Goal: Obtain resource: Download file/media

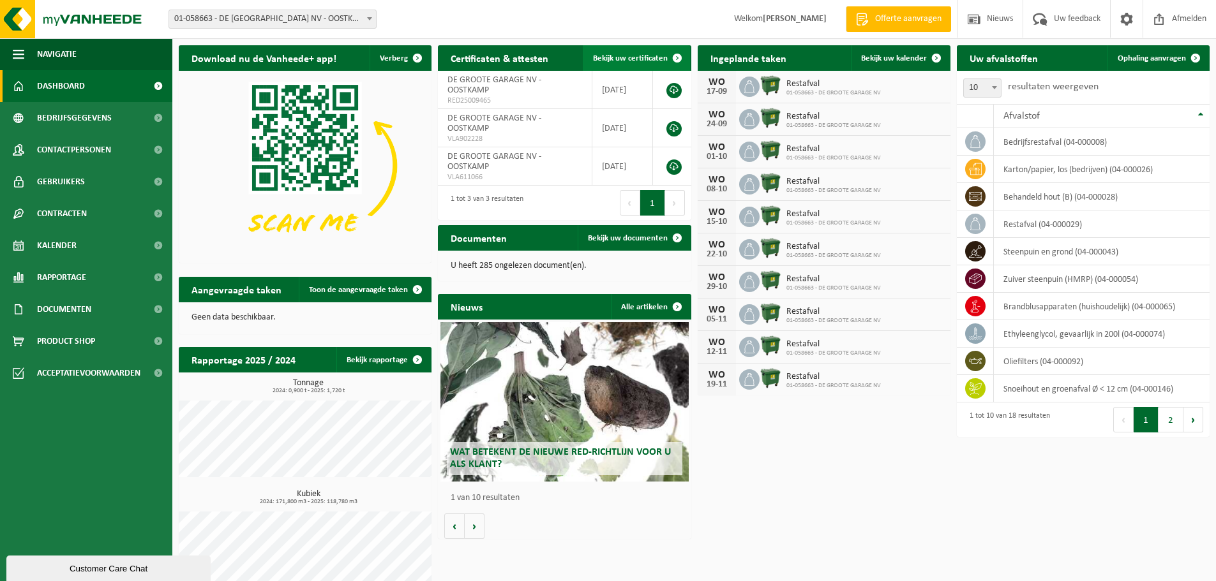
click at [674, 56] on span at bounding box center [677, 58] width 26 height 26
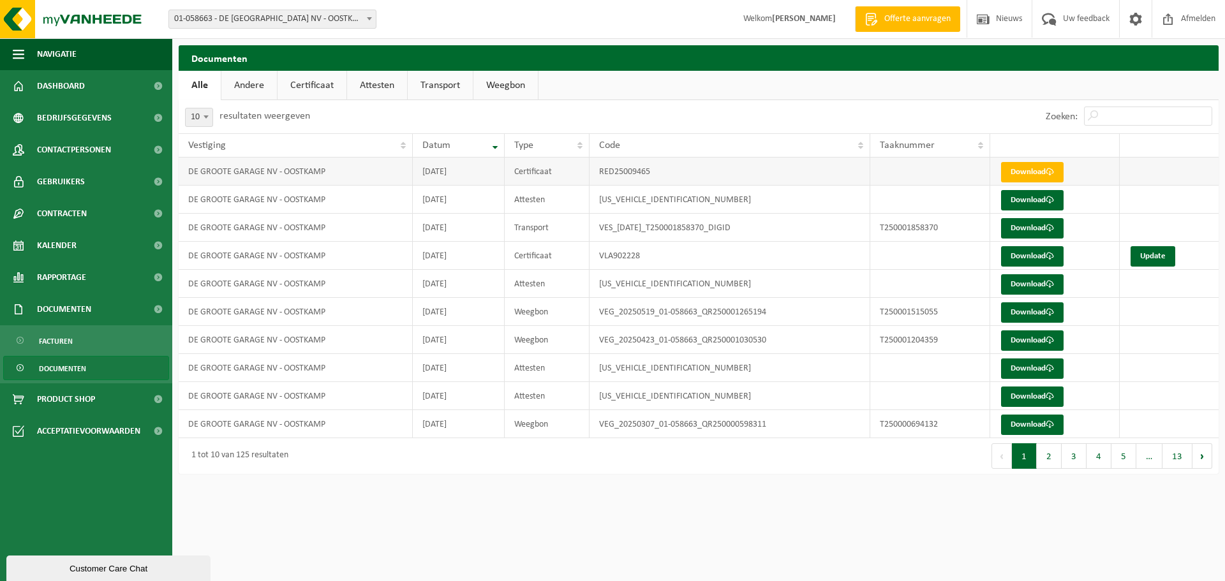
click at [319, 171] on td "DE GROOTE GARAGE NV - OOSTKAMP" at bounding box center [296, 172] width 234 height 28
click at [1033, 175] on link "Download" at bounding box center [1032, 172] width 63 height 20
click at [1011, 197] on link "Download" at bounding box center [1032, 200] width 63 height 20
click at [235, 93] on link "Andere" at bounding box center [249, 85] width 56 height 29
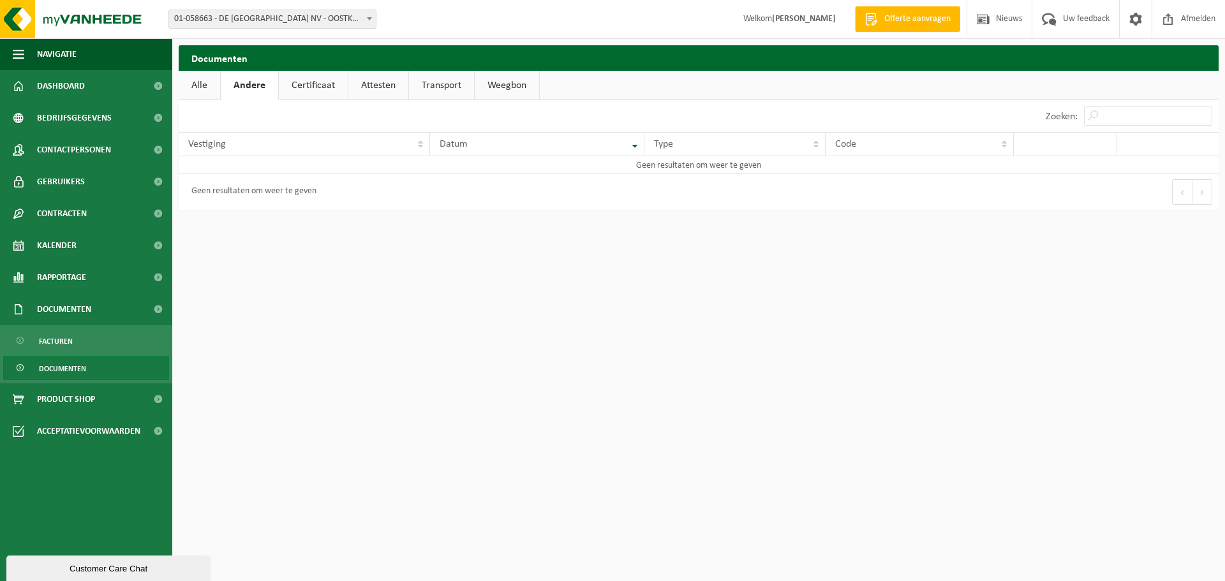
click at [207, 89] on link "Alle" at bounding box center [199, 85] width 41 height 29
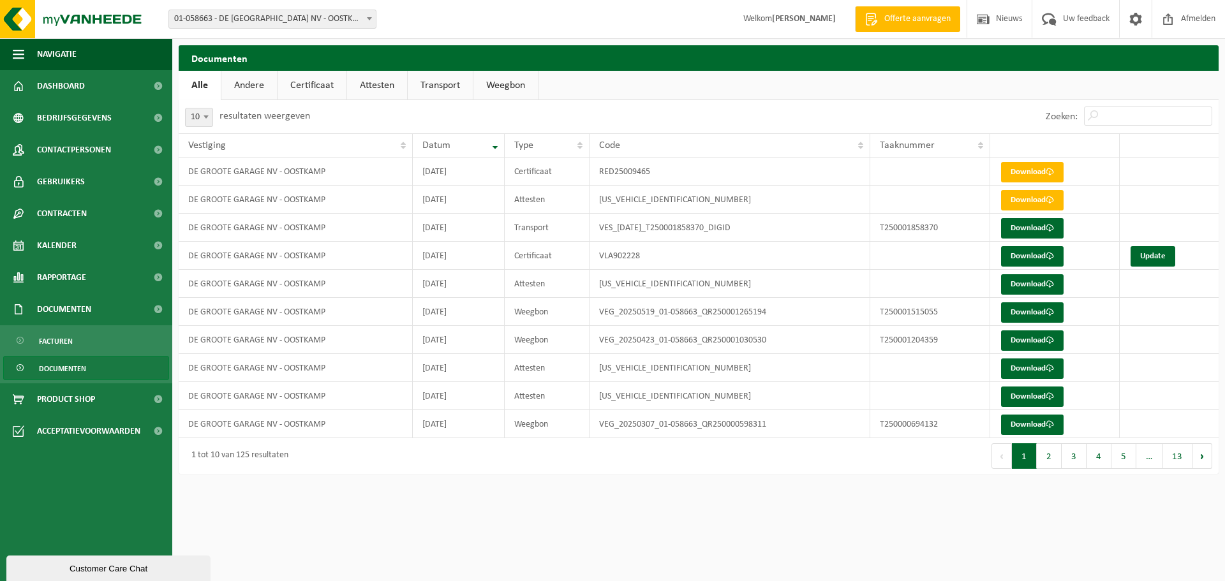
click at [60, 371] on span "Documenten" at bounding box center [62, 369] width 47 height 24
click at [448, 91] on link "Transport" at bounding box center [440, 85] width 65 height 29
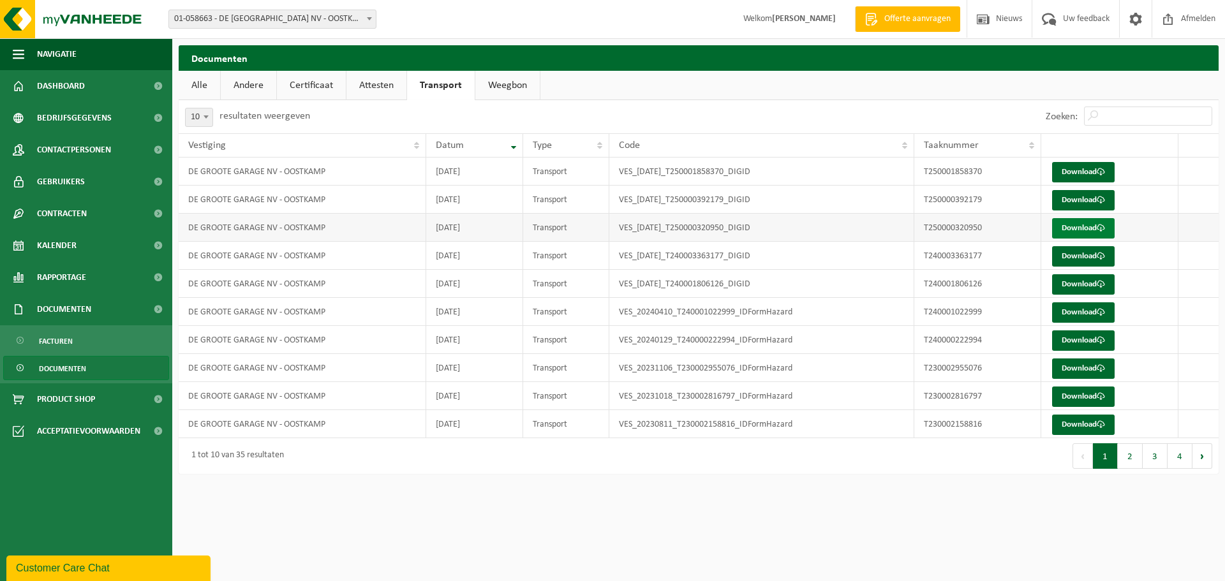
click at [1091, 232] on link "Download" at bounding box center [1083, 228] width 63 height 20
click at [85, 319] on span "Documenten" at bounding box center [64, 310] width 54 height 32
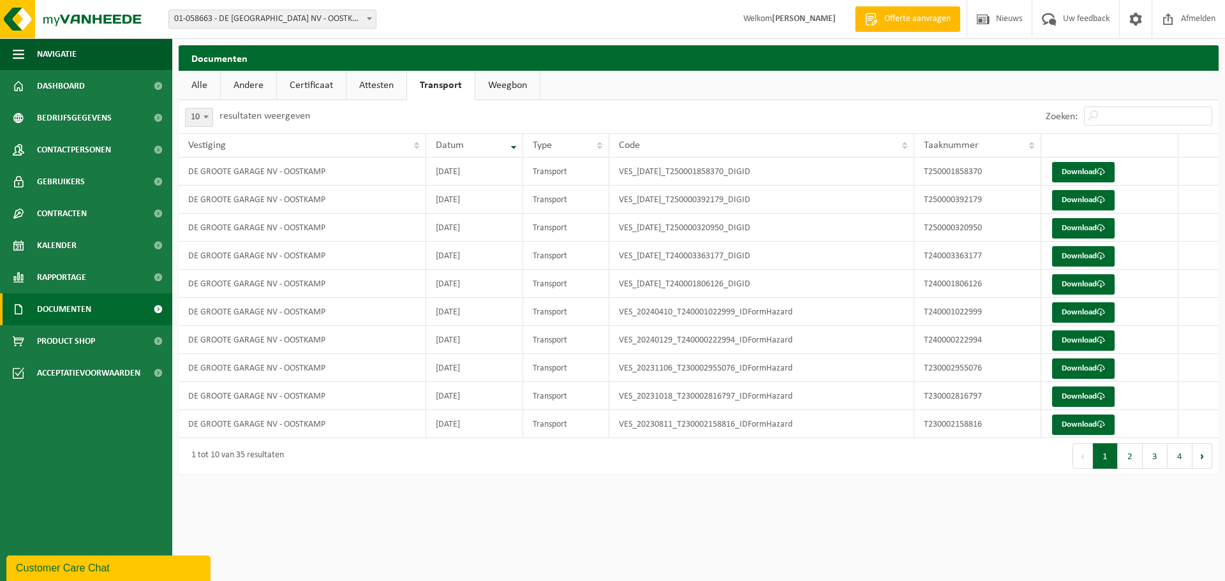
click at [100, 320] on link "Documenten" at bounding box center [86, 310] width 172 height 32
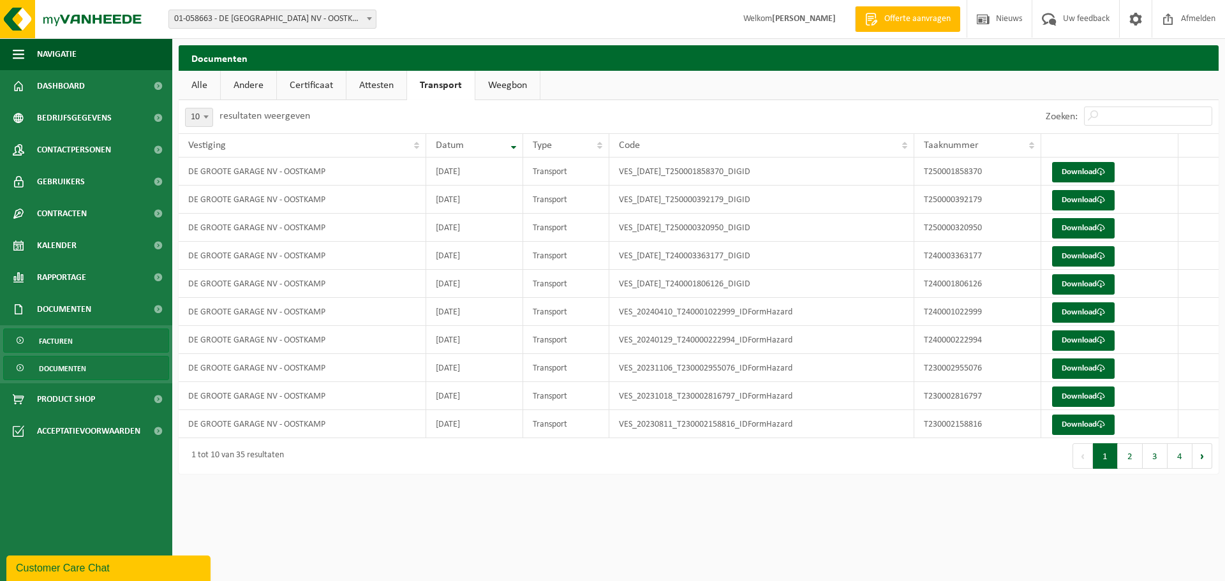
click at [46, 338] on span "Facturen" at bounding box center [56, 341] width 34 height 24
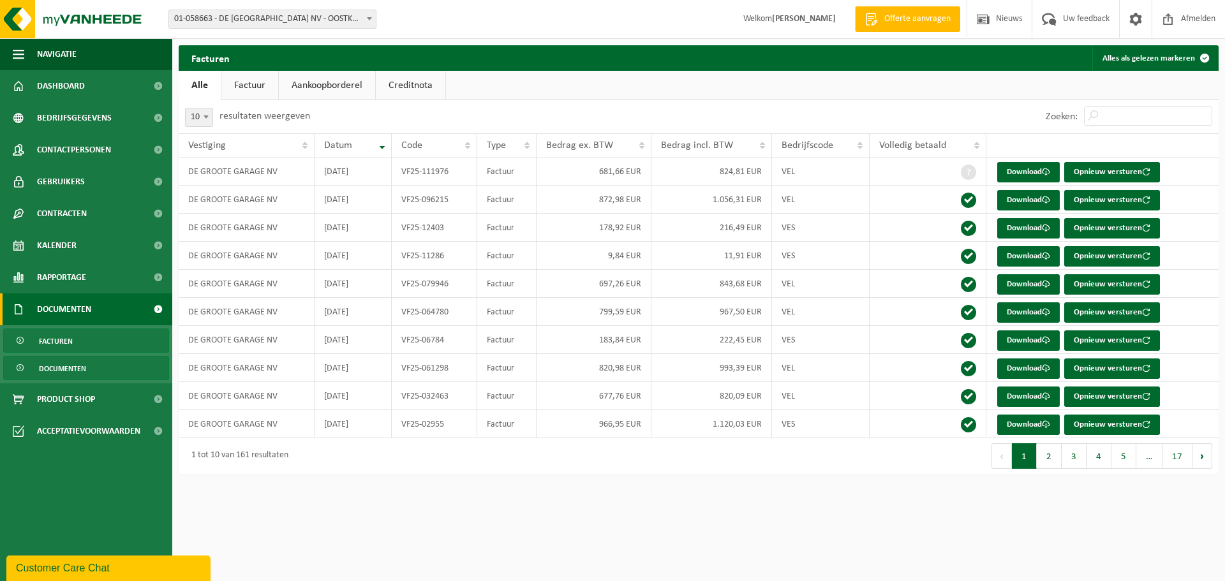
click at [45, 366] on span "Documenten" at bounding box center [62, 369] width 47 height 24
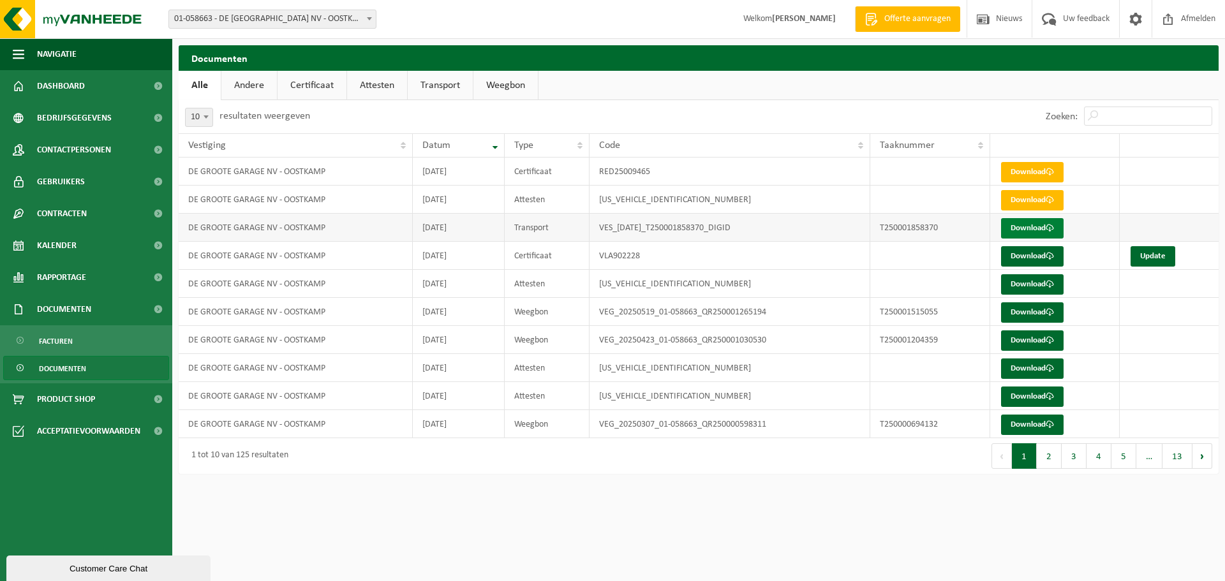
click at [1018, 236] on link "Download" at bounding box center [1032, 228] width 63 height 20
click at [1029, 232] on link "Download" at bounding box center [1032, 228] width 63 height 20
click at [398, 78] on link "Attesten" at bounding box center [377, 85] width 60 height 29
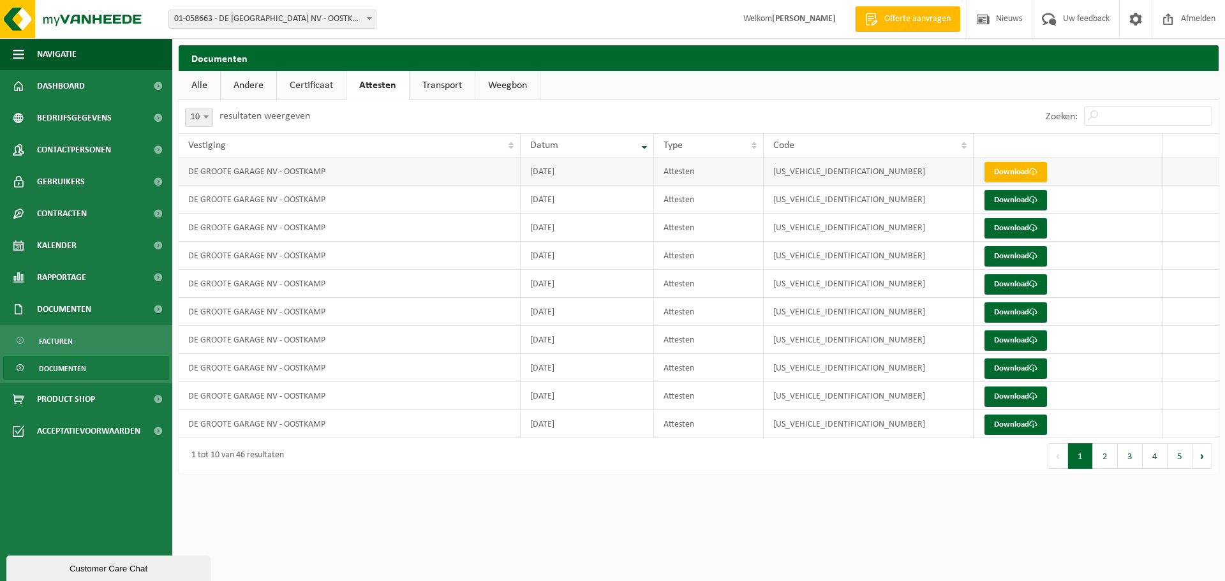
click at [1020, 171] on link "Download" at bounding box center [1016, 172] width 63 height 20
click at [1017, 286] on link "Download" at bounding box center [1016, 284] width 63 height 20
click at [527, 87] on link "Weegbon" at bounding box center [507, 85] width 64 height 29
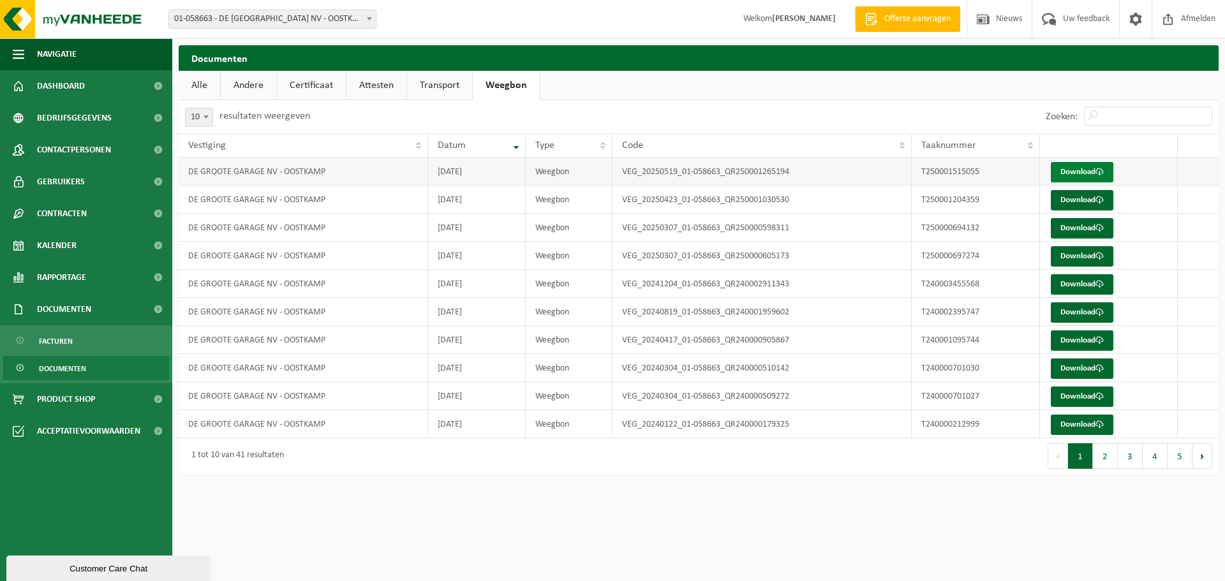
click at [1087, 174] on link "Download" at bounding box center [1082, 172] width 63 height 20
click at [393, 89] on link "Attesten" at bounding box center [376, 85] width 60 height 29
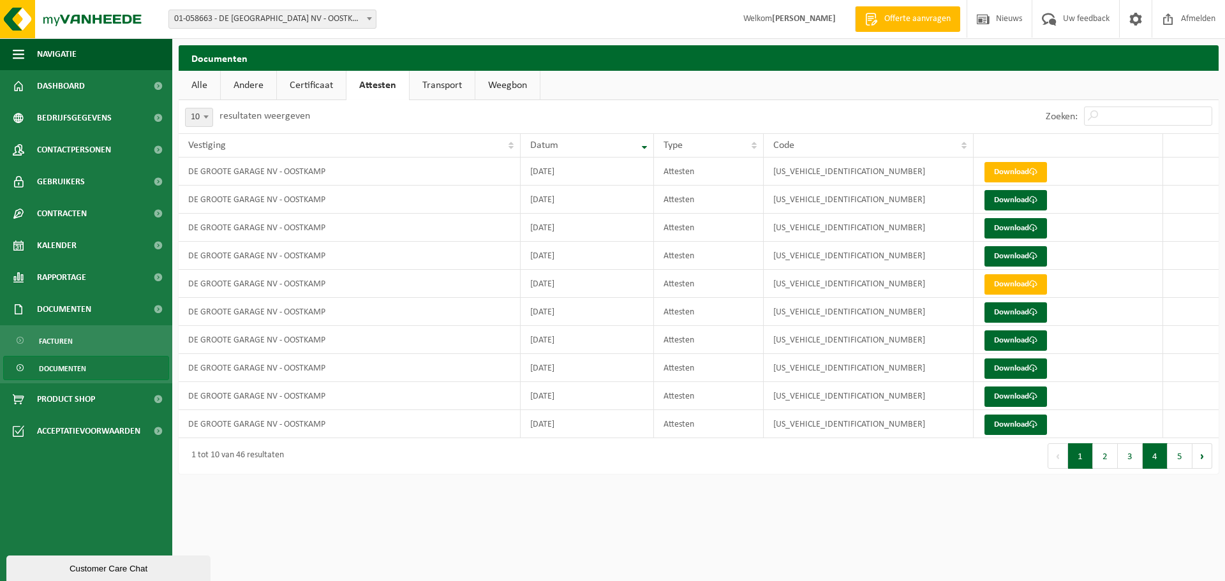
click at [1159, 460] on button "4" at bounding box center [1155, 456] width 25 height 26
click at [1136, 452] on button "3" at bounding box center [1130, 456] width 25 height 26
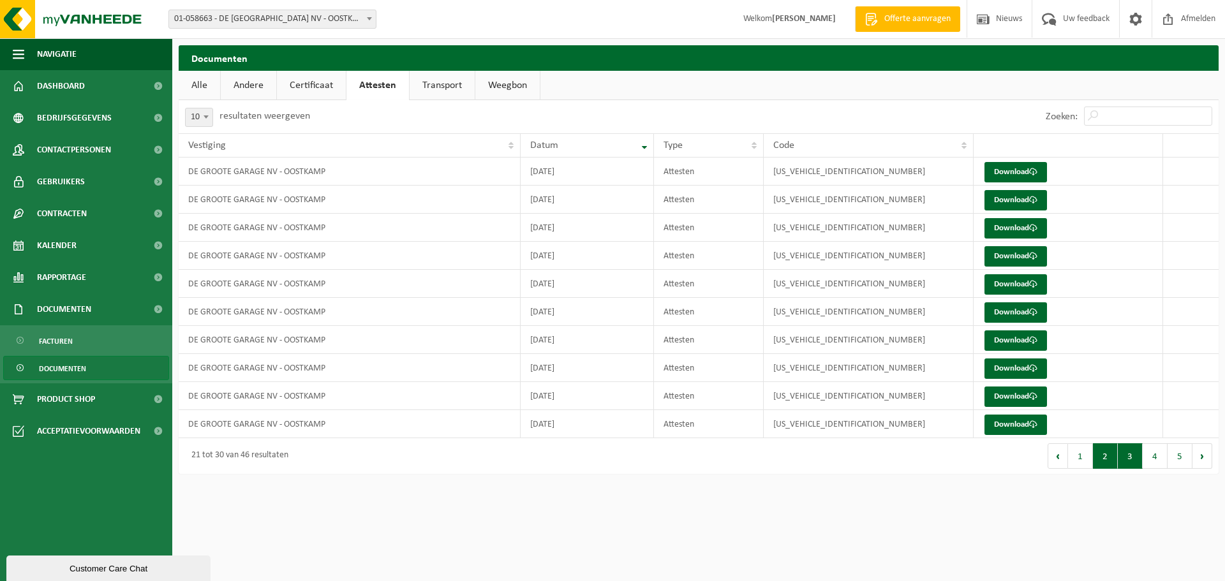
click at [1108, 459] on button "2" at bounding box center [1105, 456] width 25 height 26
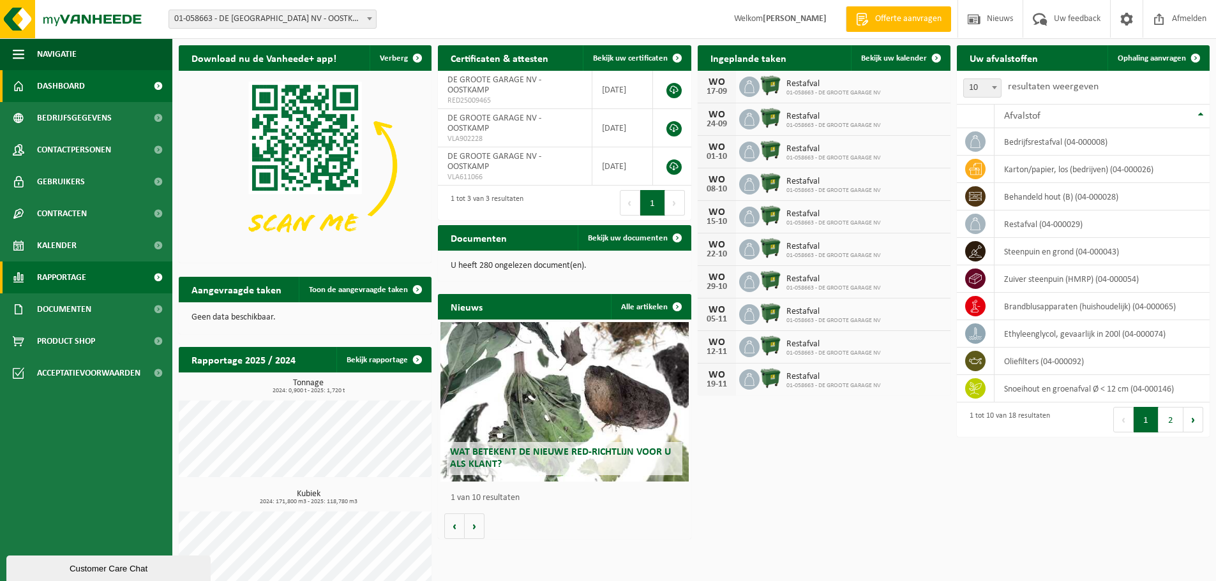
click at [71, 282] on span "Rapportage" at bounding box center [61, 278] width 49 height 32
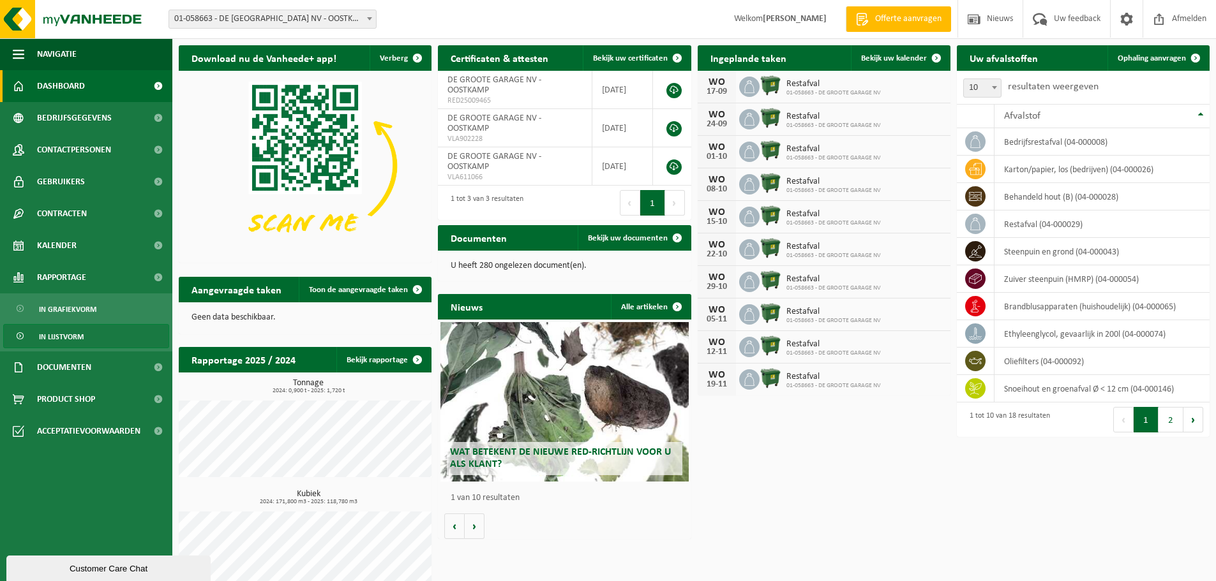
click at [87, 333] on link "In lijstvorm" at bounding box center [86, 336] width 166 height 24
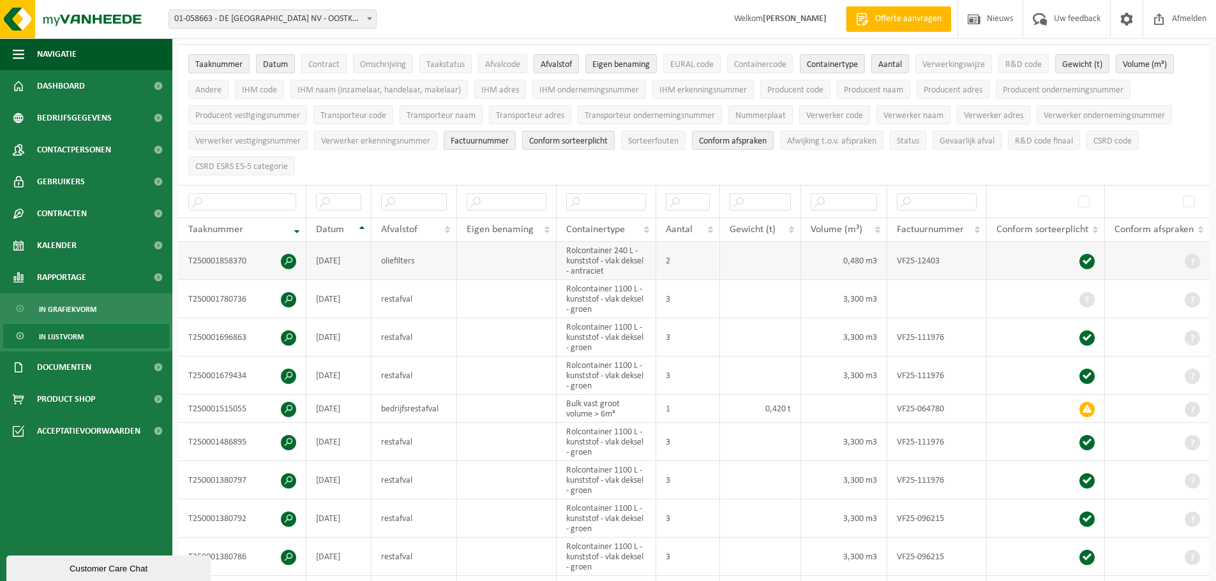
scroll to position [128, 0]
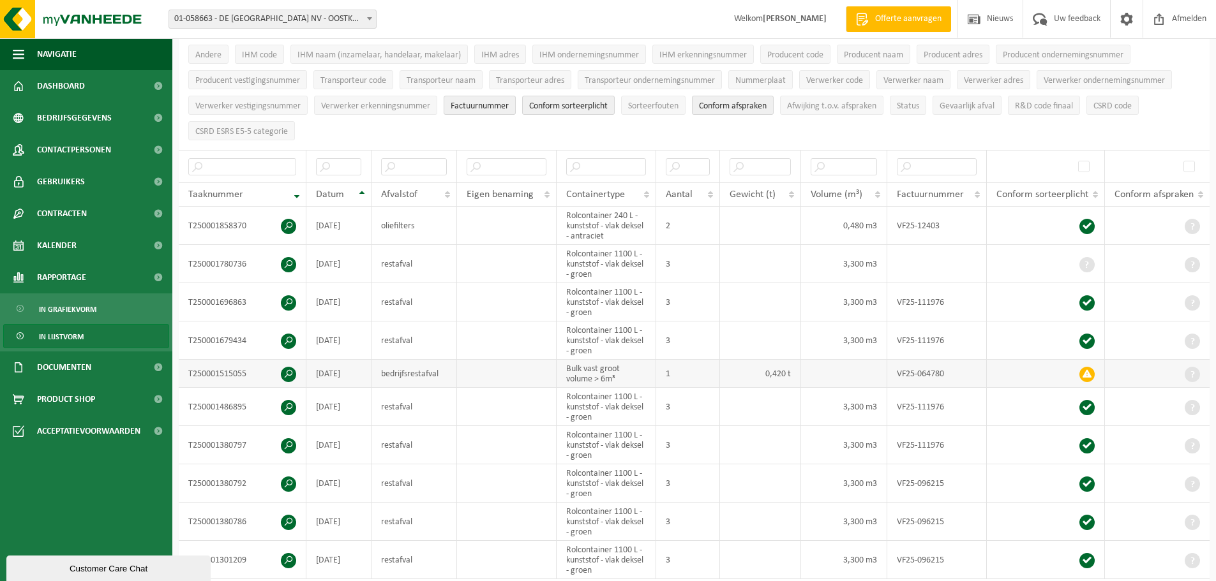
click at [1080, 370] on span at bounding box center [1086, 374] width 15 height 15
click at [1087, 376] on span at bounding box center [1086, 374] width 15 height 15
click at [291, 367] on span at bounding box center [288, 374] width 15 height 15
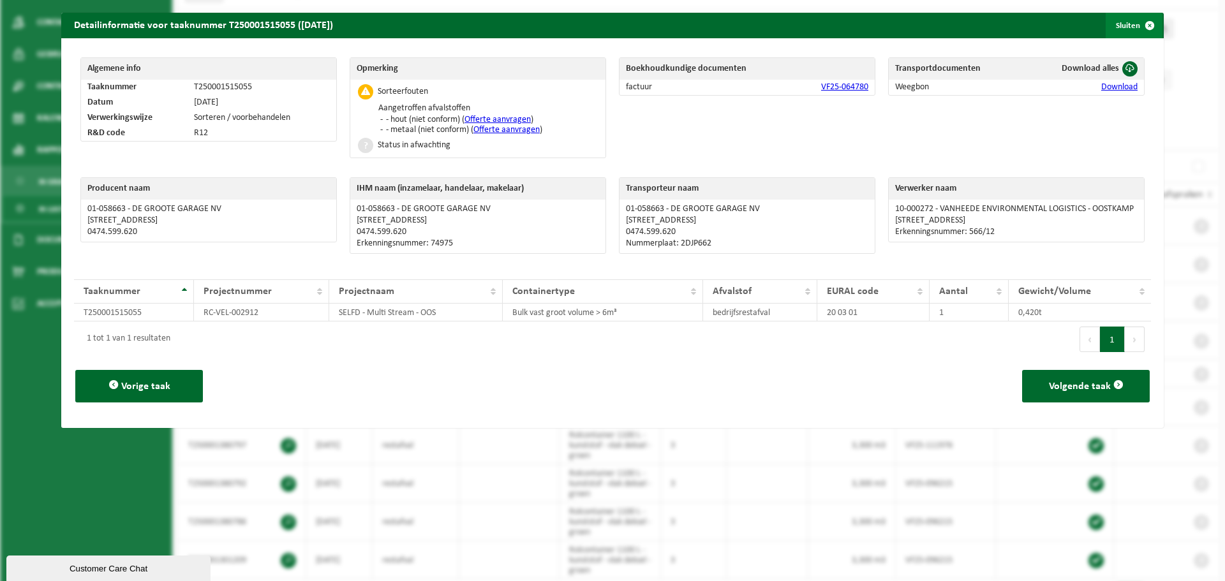
click at [1142, 26] on span "button" at bounding box center [1150, 26] width 26 height 26
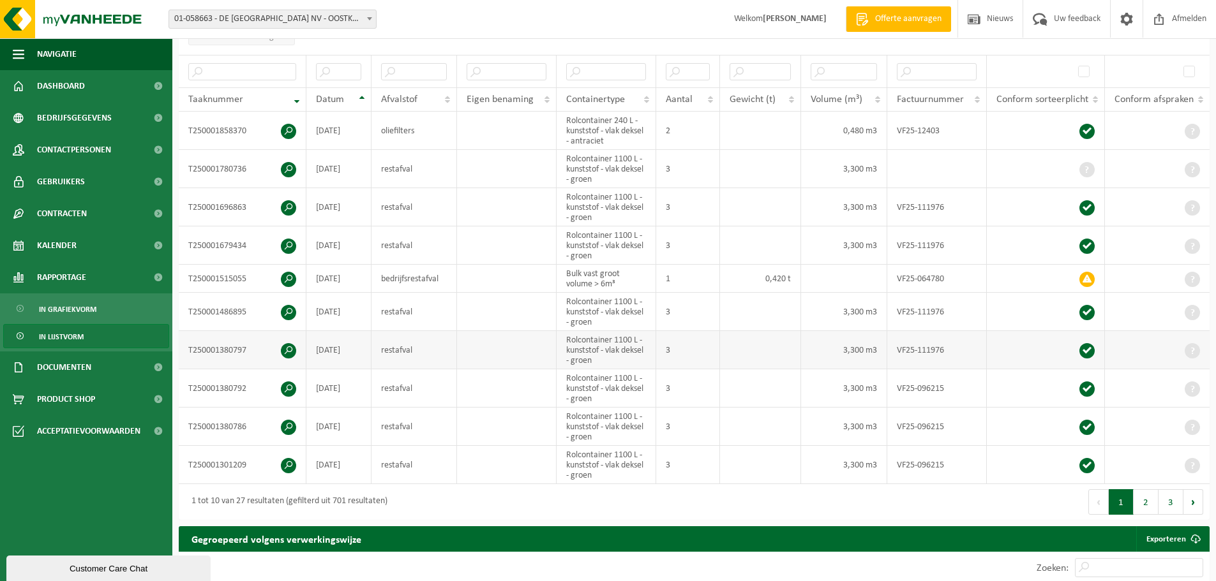
scroll to position [191, 0]
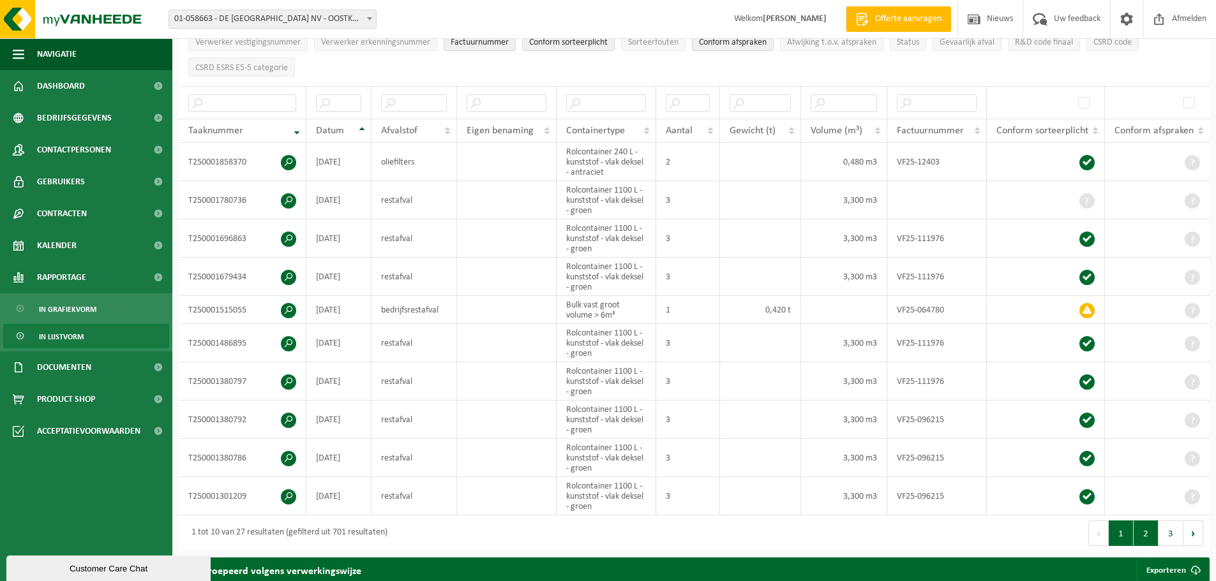
click at [1143, 530] on button "2" at bounding box center [1145, 534] width 25 height 26
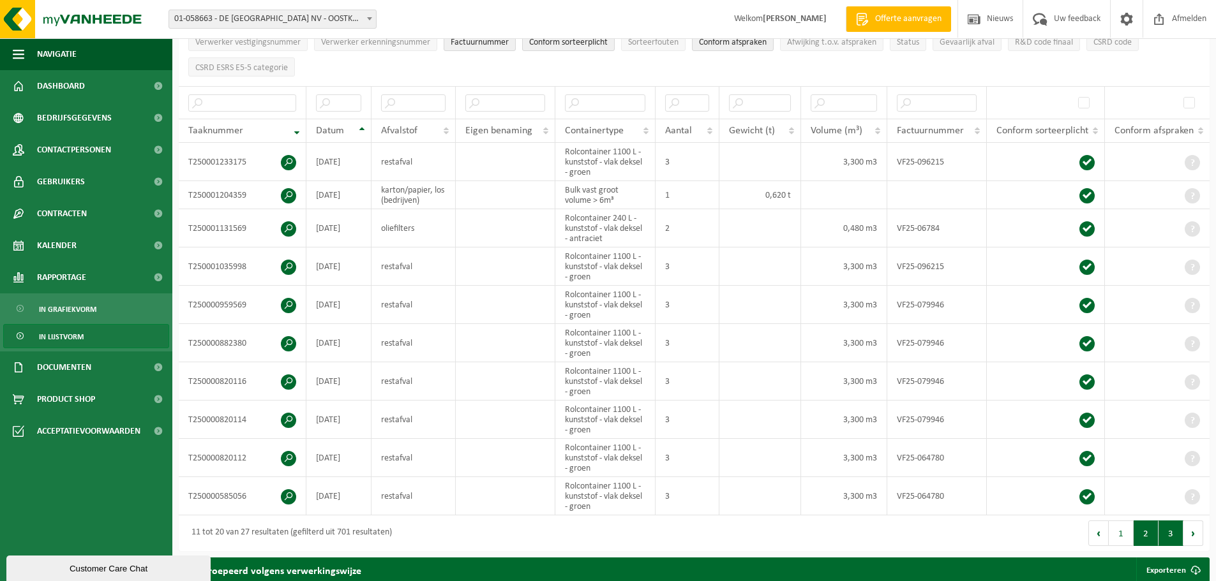
click at [1162, 532] on button "3" at bounding box center [1170, 534] width 25 height 26
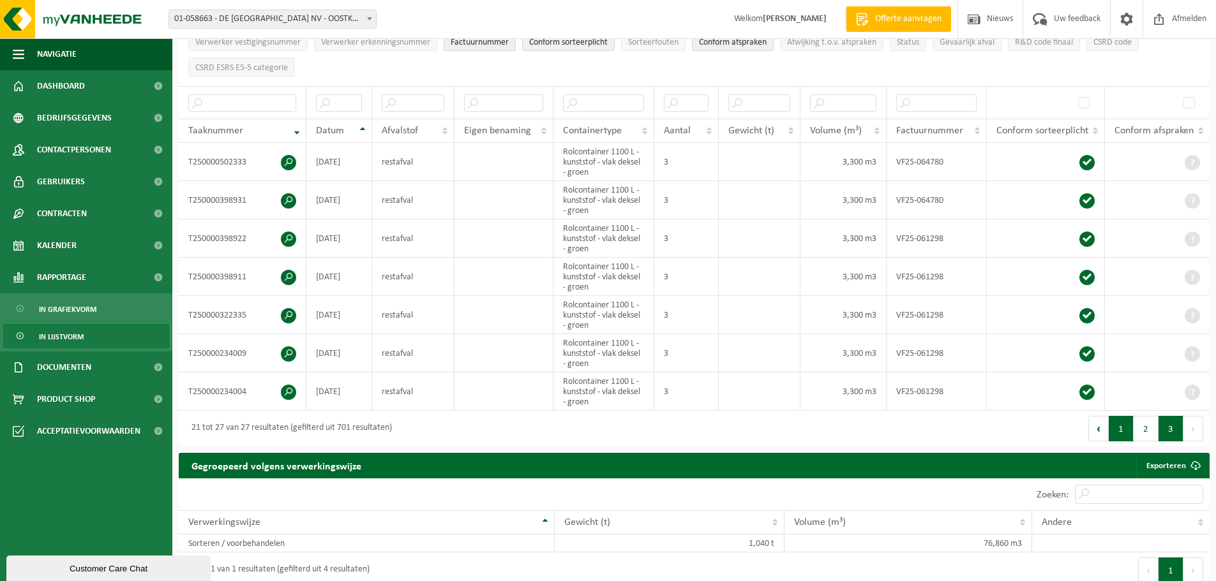
click at [1117, 433] on button "1" at bounding box center [1120, 429] width 25 height 26
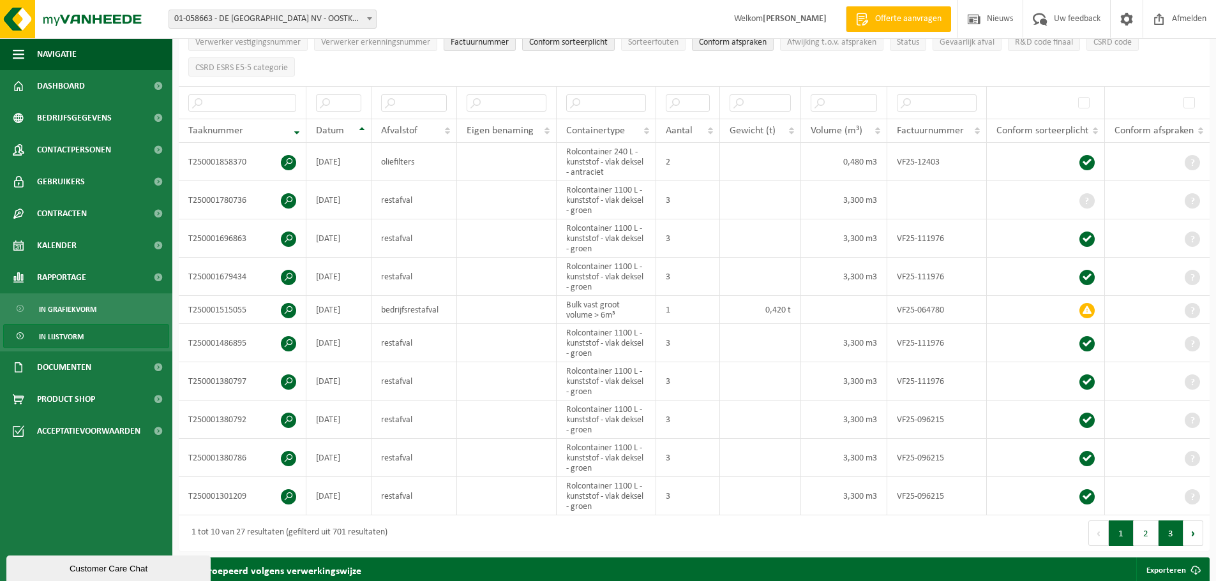
click at [1172, 536] on button "3" at bounding box center [1170, 534] width 25 height 26
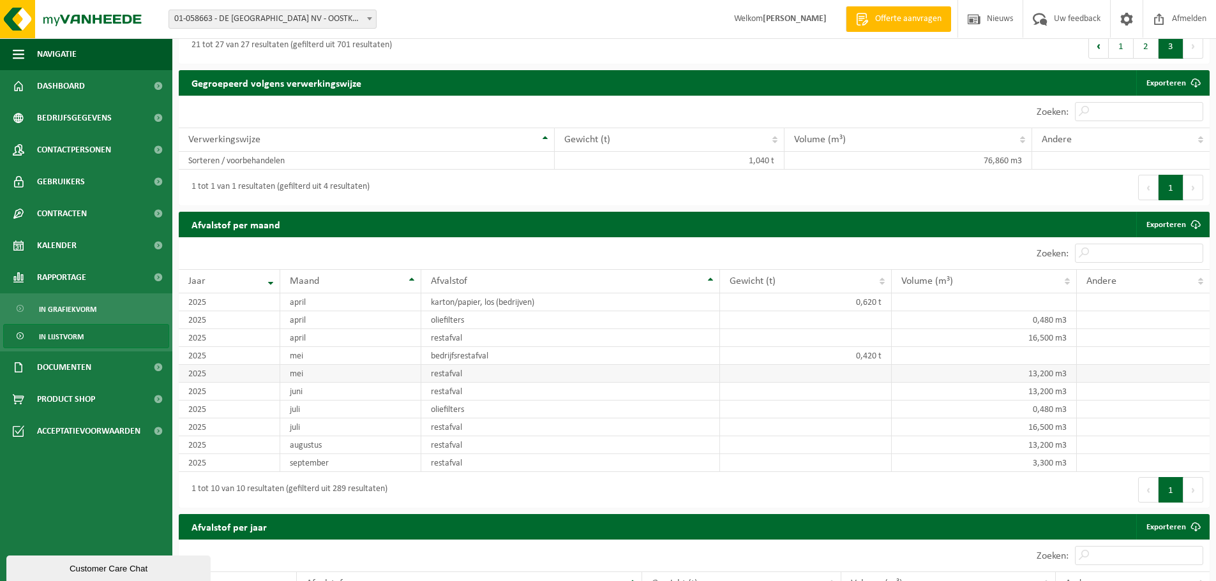
scroll to position [638, 0]
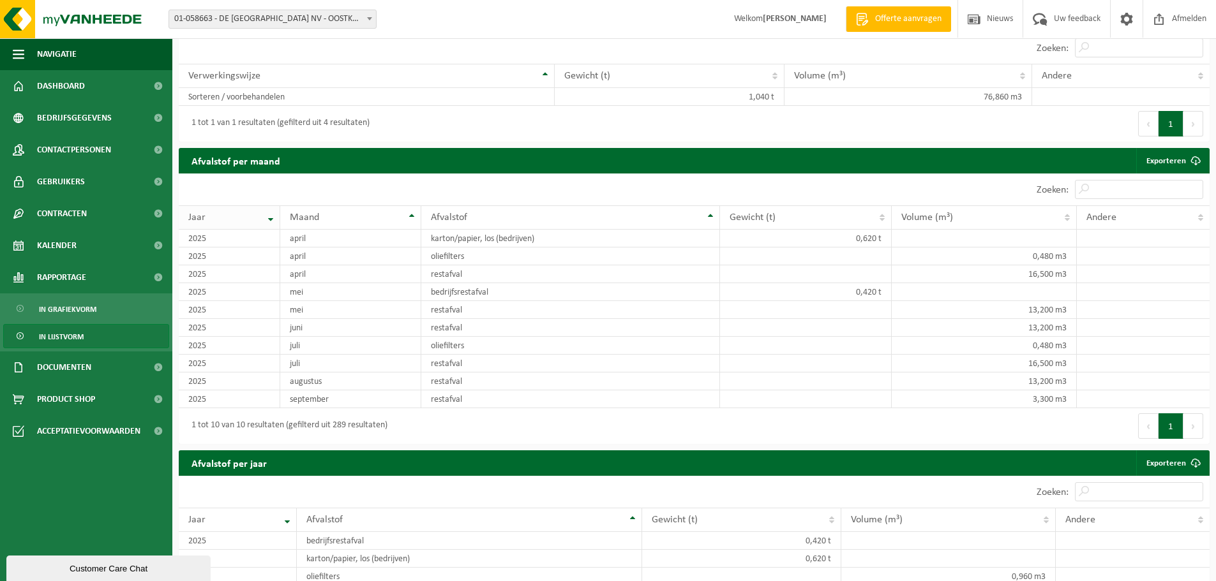
click at [272, 213] on th "Jaar" at bounding box center [229, 217] width 101 height 24
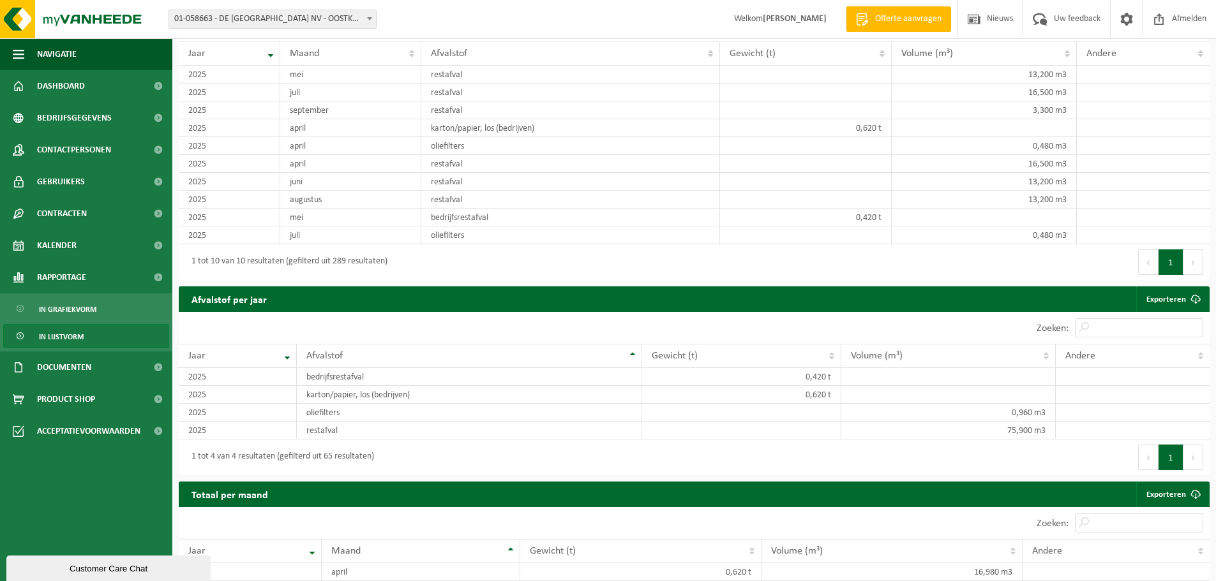
scroll to position [780, 0]
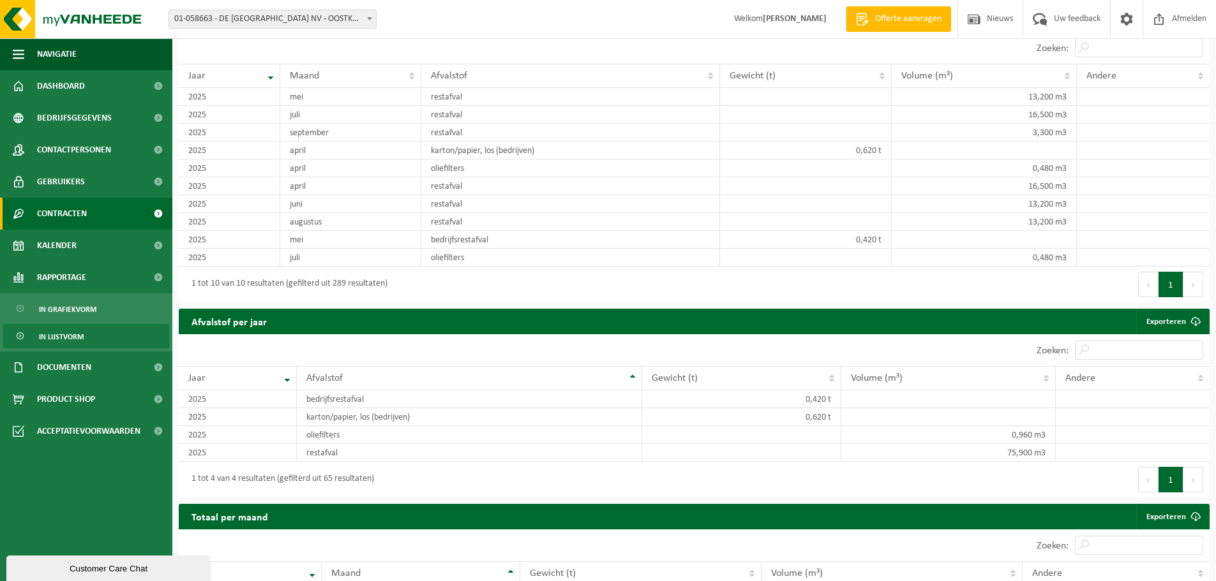
click at [121, 214] on link "Contracten" at bounding box center [86, 214] width 172 height 32
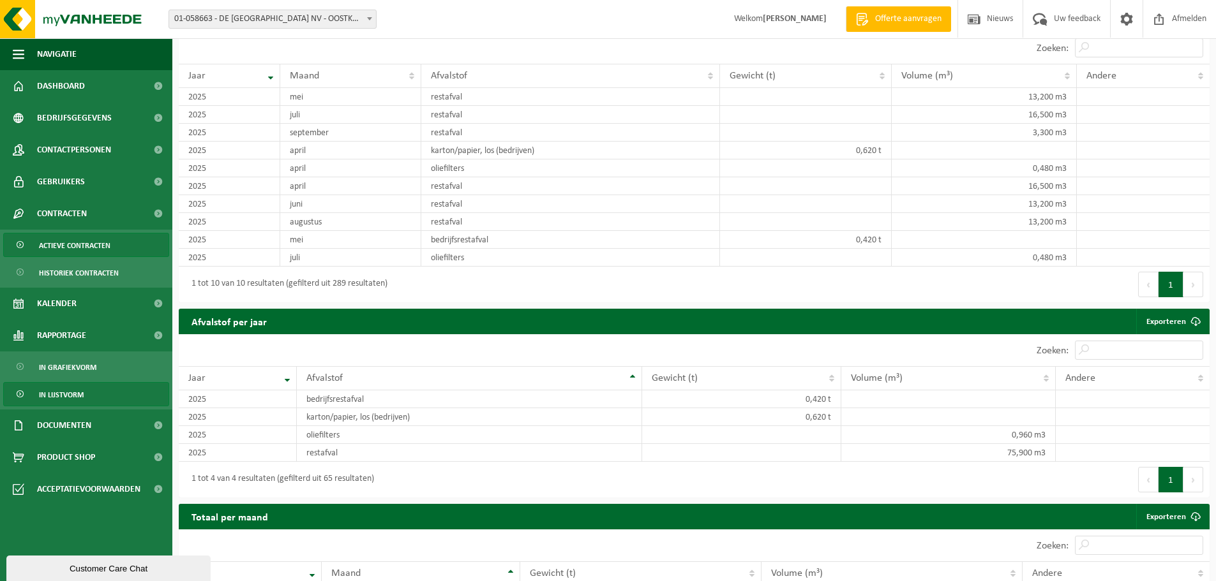
click at [93, 243] on span "Actieve contracten" at bounding box center [74, 246] width 71 height 24
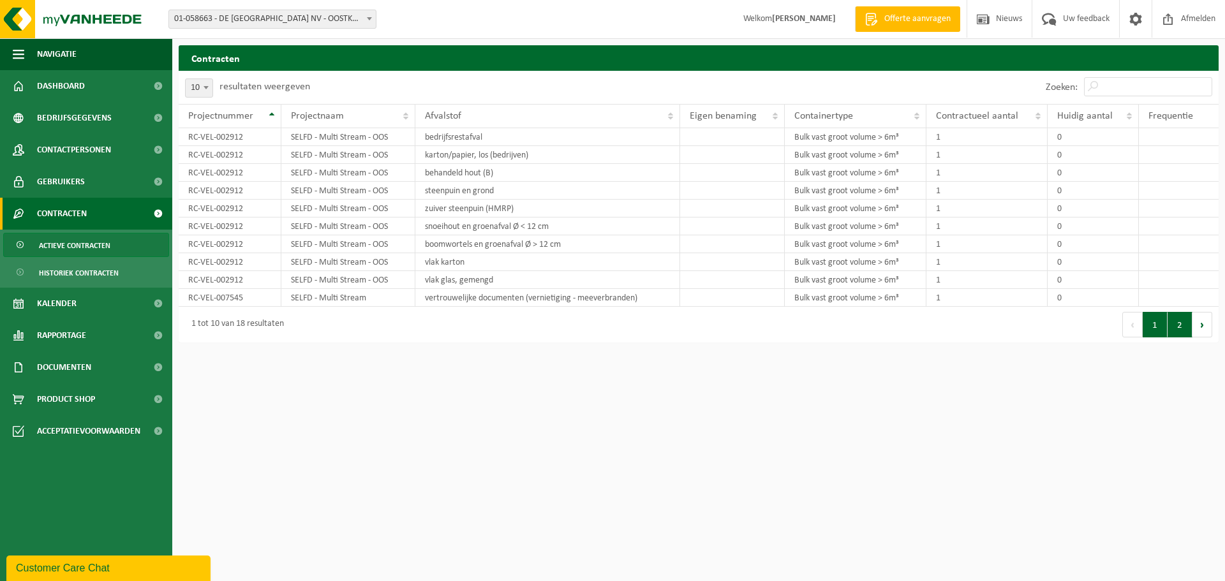
click at [1187, 334] on button "2" at bounding box center [1180, 325] width 25 height 26
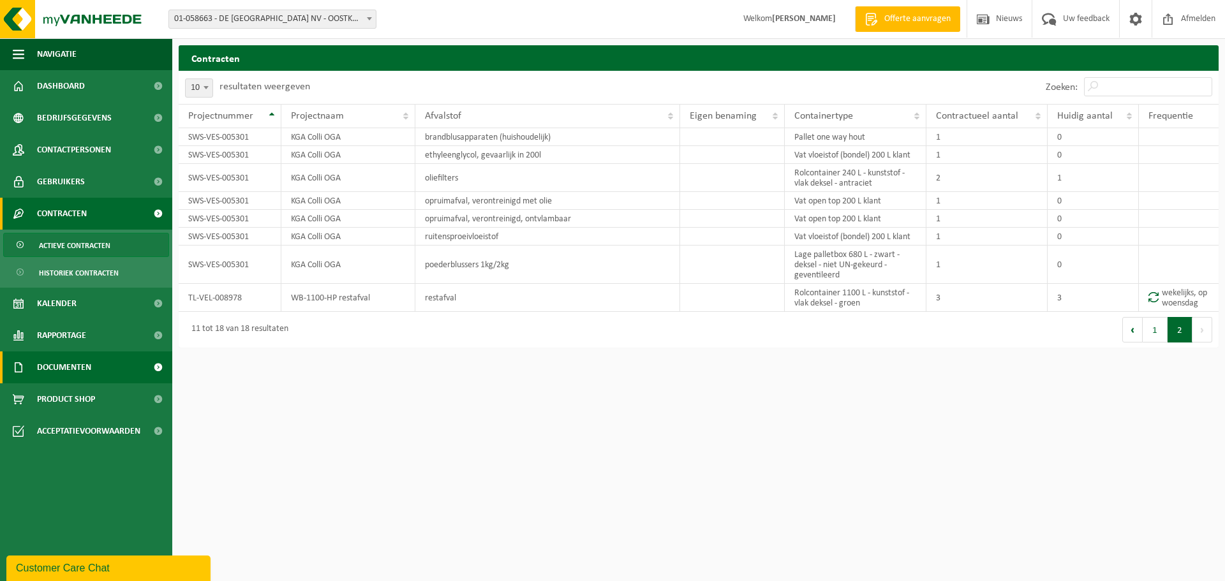
click at [70, 366] on span "Documenten" at bounding box center [64, 368] width 54 height 32
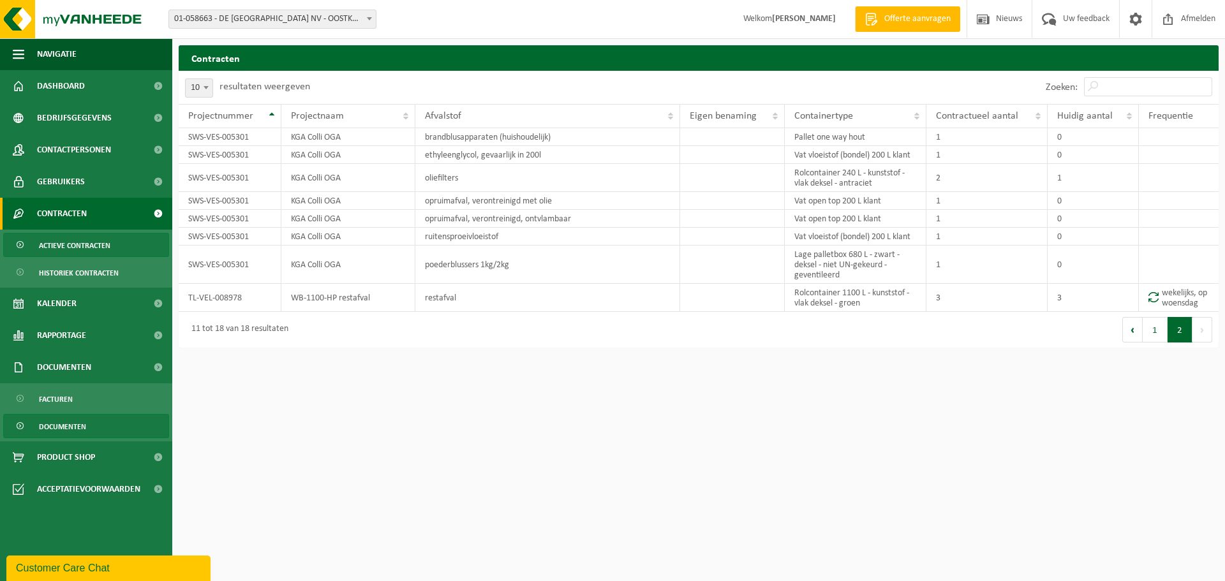
click at [66, 426] on span "Documenten" at bounding box center [62, 427] width 47 height 24
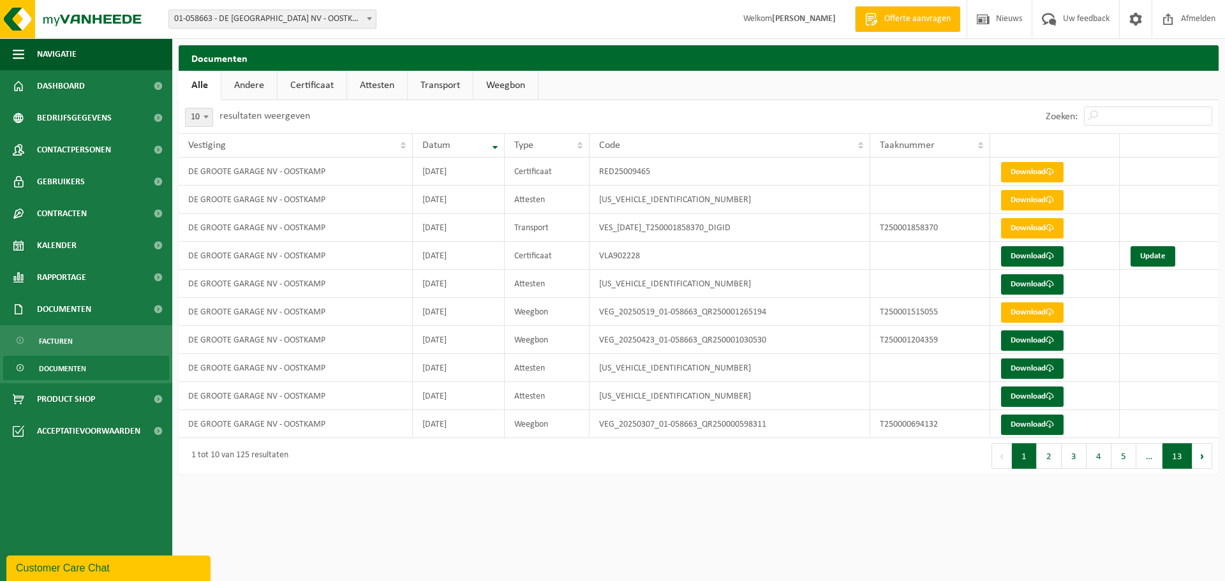
click at [1187, 466] on button "13" at bounding box center [1178, 456] width 30 height 26
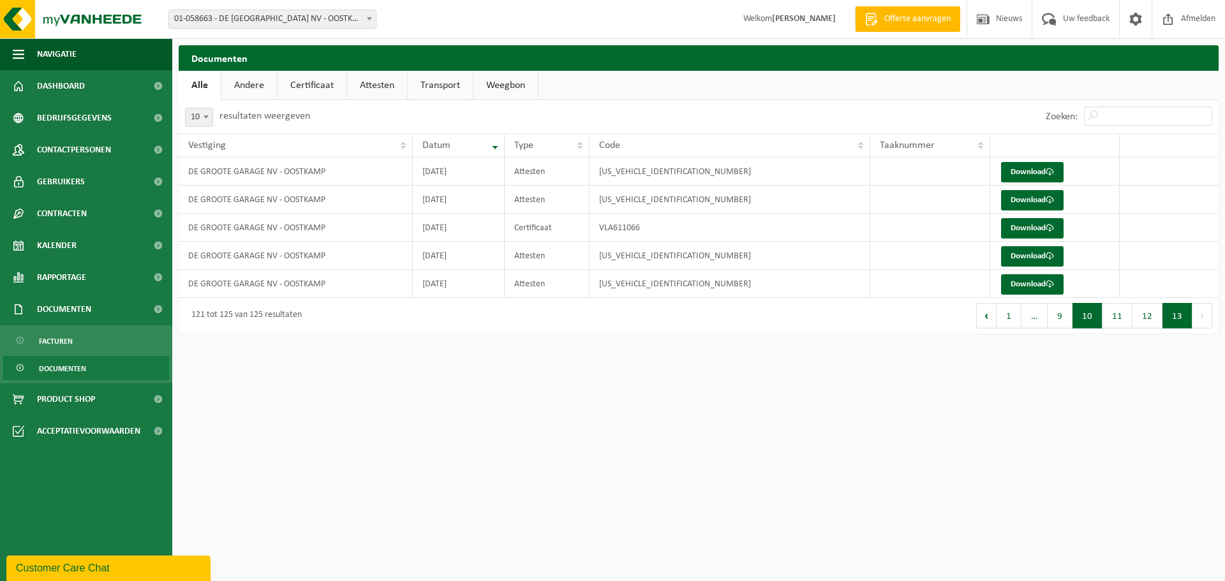
click at [1099, 323] on button "10" at bounding box center [1088, 316] width 30 height 26
